Goal: Communication & Community: Answer question/provide support

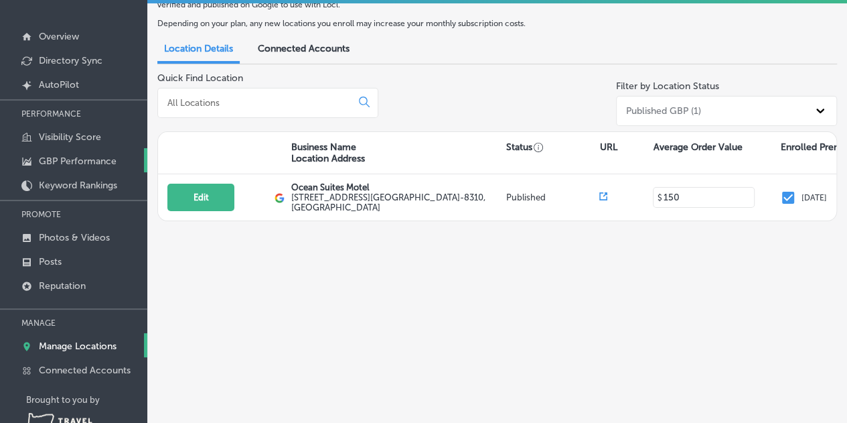
scroll to position [33, 0]
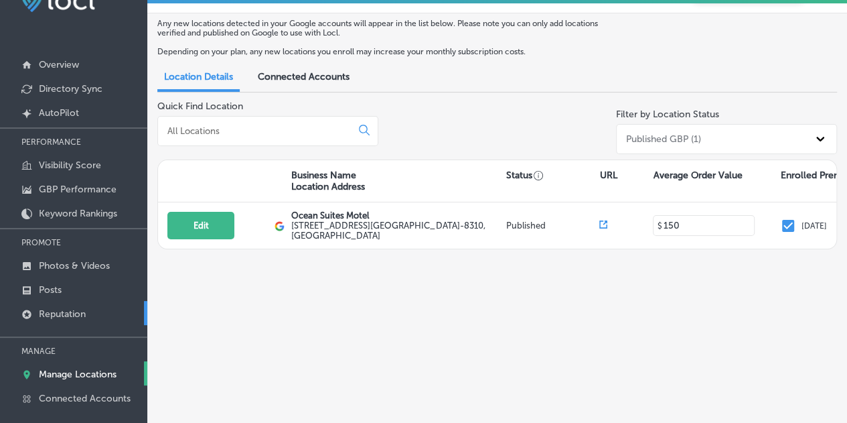
click at [72, 310] on p "Reputation" at bounding box center [62, 313] width 47 height 11
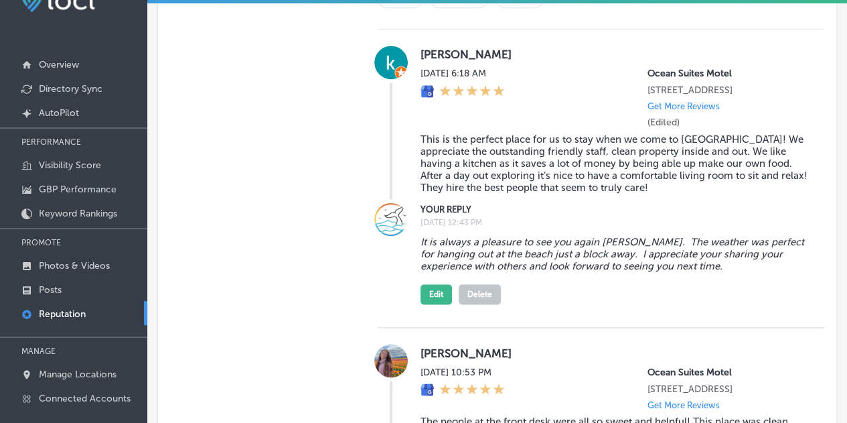
scroll to position [871, 0]
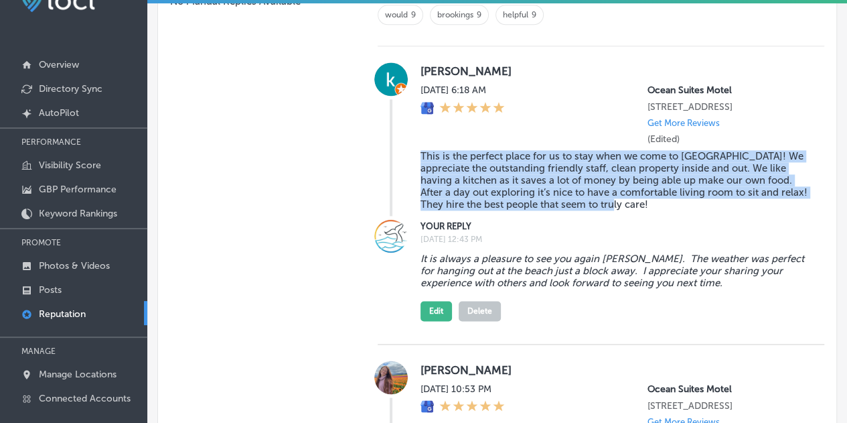
drag, startPoint x: 646, startPoint y: 210, endPoint x: 415, endPoint y: 163, distance: 235.6
click at [415, 163] on div "[PERSON_NAME][DATE] 6:18 AM [GEOGRAPHIC_DATA] [STREET_ADDRESS] Get More Reviews…" at bounding box center [601, 138] width 447 height 153
copy blockquote "This is the perfect place for us to stay when we come to [GEOGRAPHIC_DATA]! We …"
click at [430, 314] on button "Edit" at bounding box center [436, 311] width 31 height 20
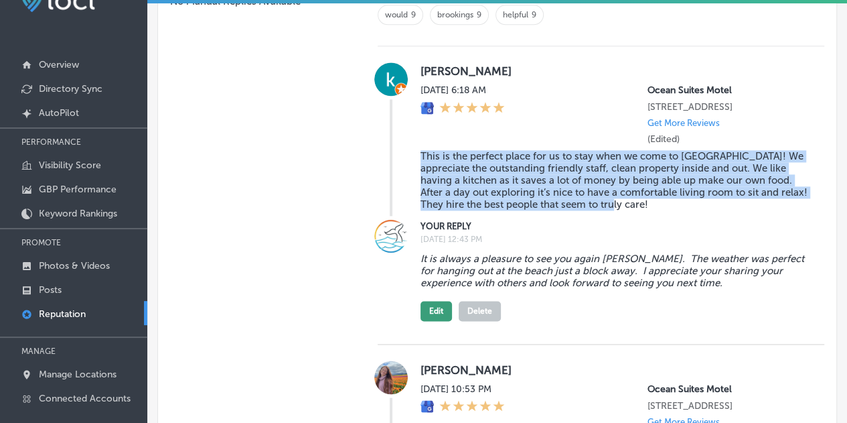
scroll to position [869, 0]
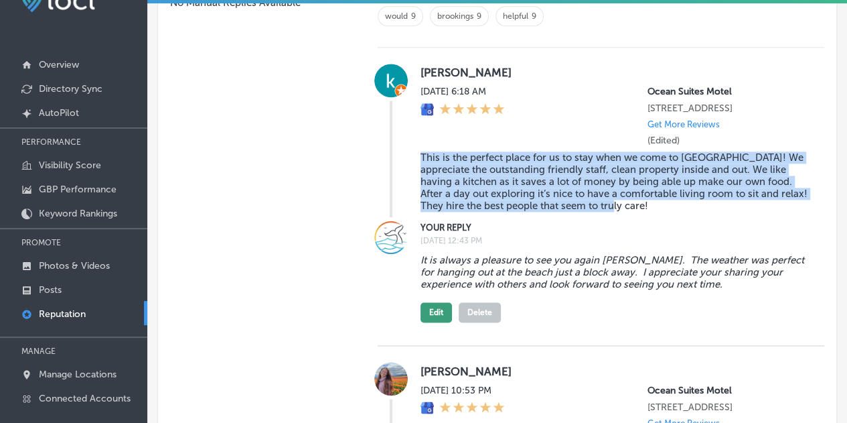
type textarea "x"
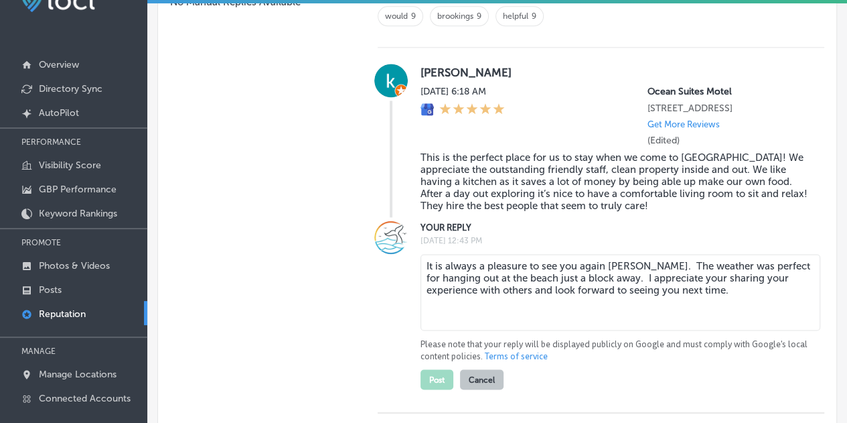
drag, startPoint x: 697, startPoint y: 290, endPoint x: 410, endPoint y: 265, distance: 287.7
click at [410, 265] on div "YOUR REPLY [DATE] 12:43 PM It is always a pleasure to see you again [PERSON_NAM…" at bounding box center [601, 304] width 447 height 169
paste textarea "We’re grateful you make Ocean Suites your spot whenever you come to [GEOGRAPHIC…"
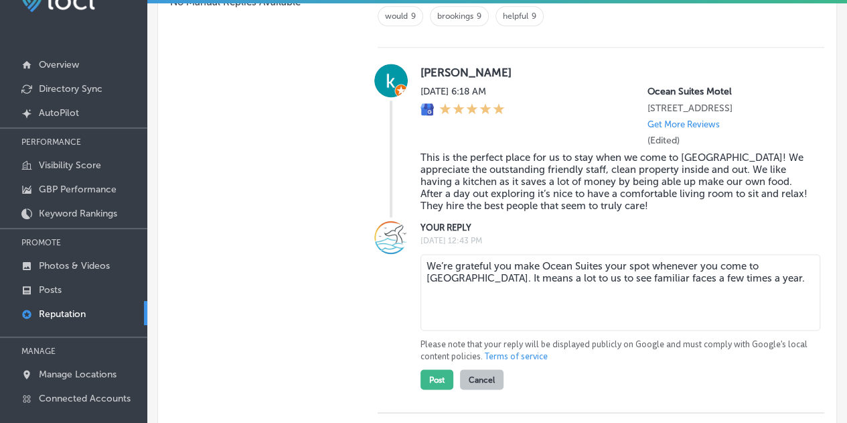
click at [751, 284] on textarea "We’re grateful you make Ocean Suites your spot whenever you come to [GEOGRAPHIC…" at bounding box center [621, 292] width 400 height 76
type textarea "We’re grateful you make Ocean Suites your spot whenever you come to [GEOGRAPHIC…"
click at [434, 382] on button "Post" at bounding box center [437, 379] width 33 height 20
type textarea "x"
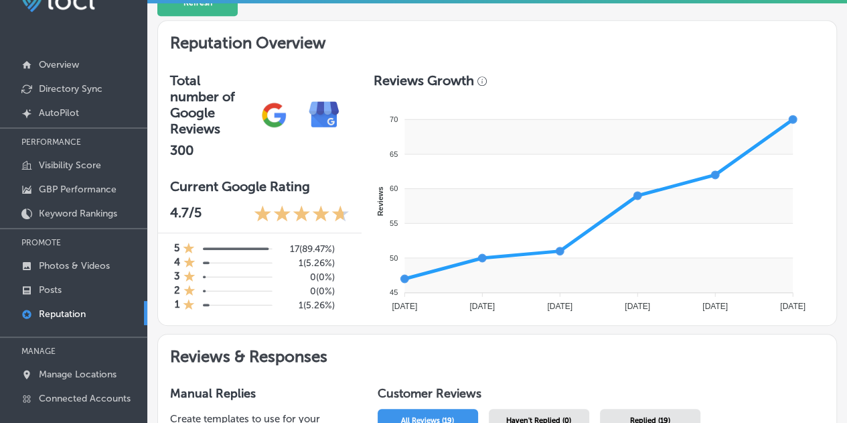
scroll to position [267, 0]
